Goal: Task Accomplishment & Management: Manage account settings

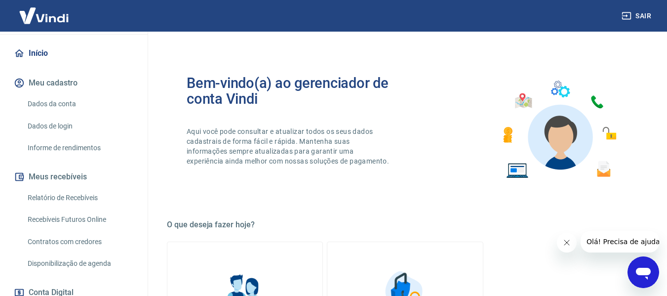
scroll to position [99, 0]
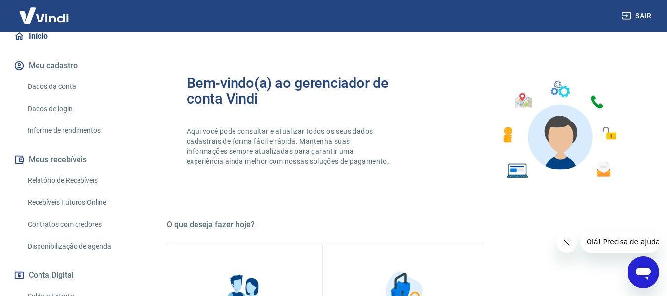
click at [77, 179] on link "Relatório de Recebíveis" at bounding box center [80, 180] width 112 height 20
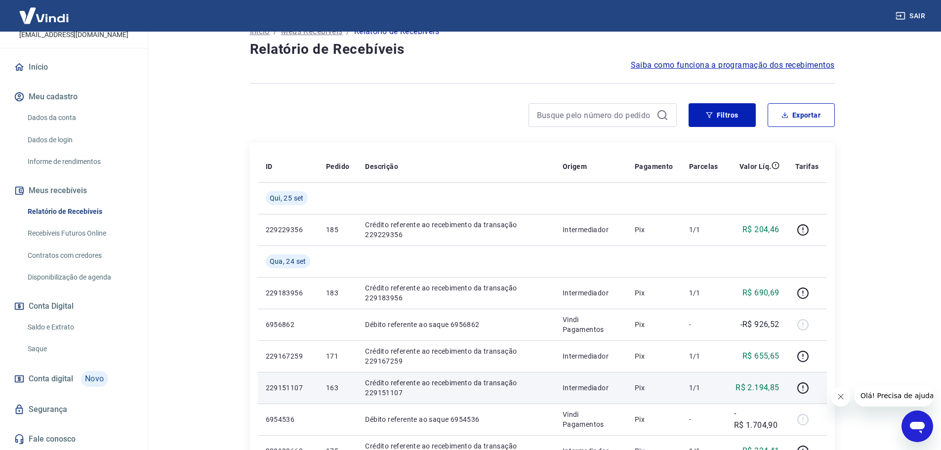
scroll to position [41, 0]
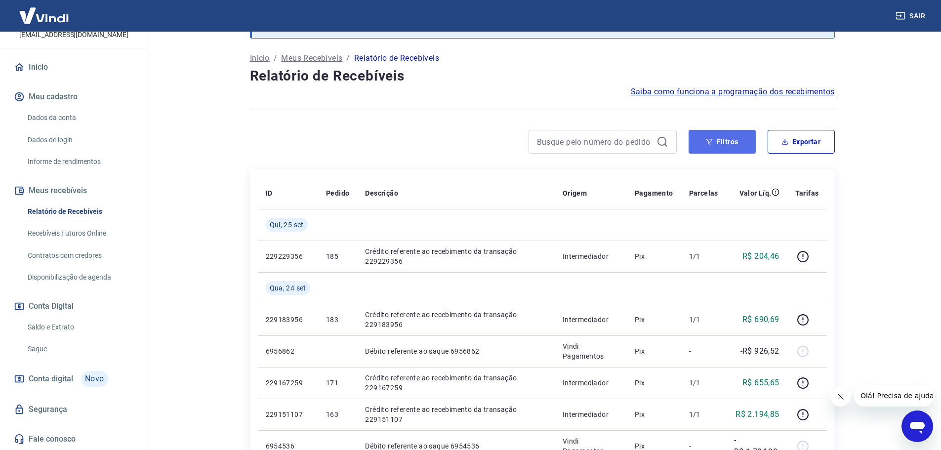
click at [674, 146] on button "Filtros" at bounding box center [721, 142] width 67 height 24
